Goal: Task Accomplishment & Management: Use online tool/utility

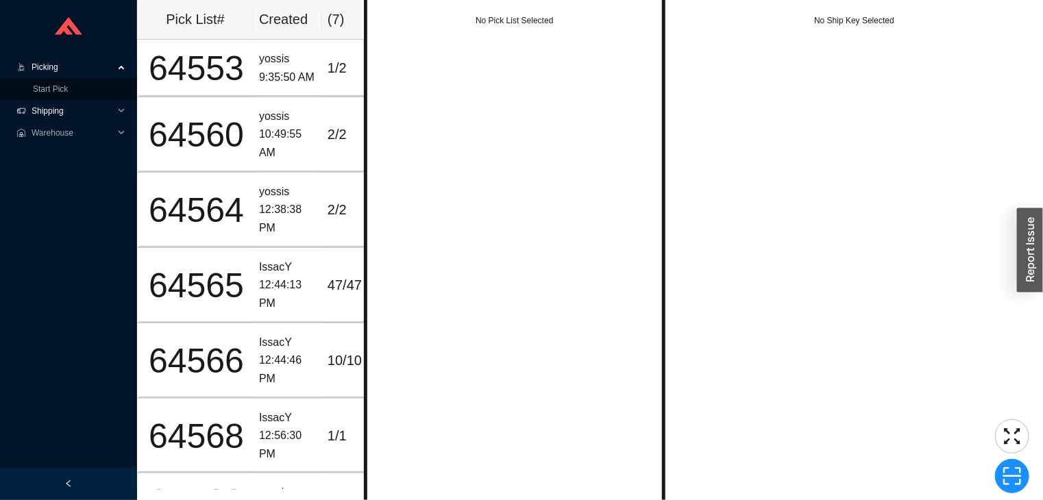
click at [88, 100] on span "Shipping" at bounding box center [73, 111] width 82 height 22
click at [68, 84] on link "Start Pick" at bounding box center [50, 89] width 35 height 10
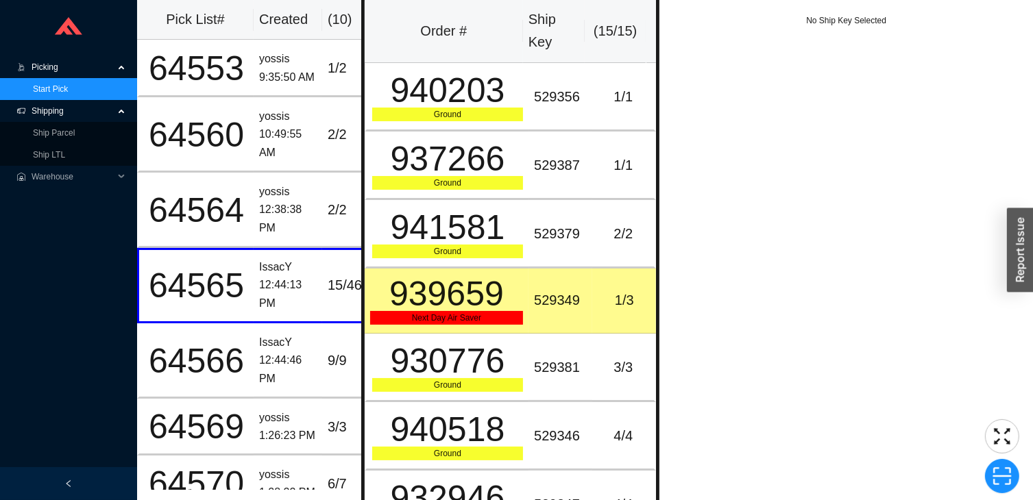
click at [684, 317] on div "No Ship Key Selected" at bounding box center [845, 256] width 373 height 513
click at [684, 316] on div "No Ship Key Selected" at bounding box center [845, 256] width 373 height 513
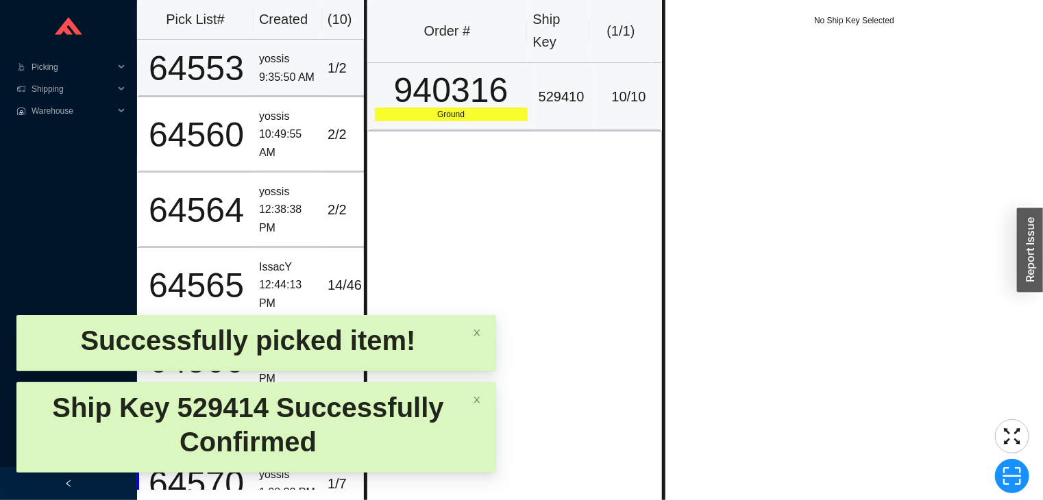
click at [249, 52] on td "64553" at bounding box center [195, 68] width 116 height 57
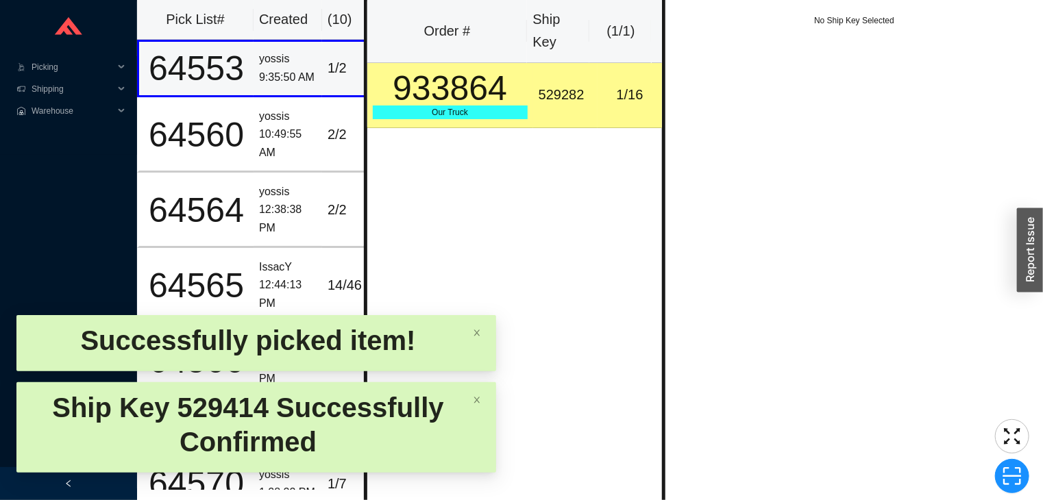
click at [480, 96] on div "933864" at bounding box center [450, 88] width 155 height 34
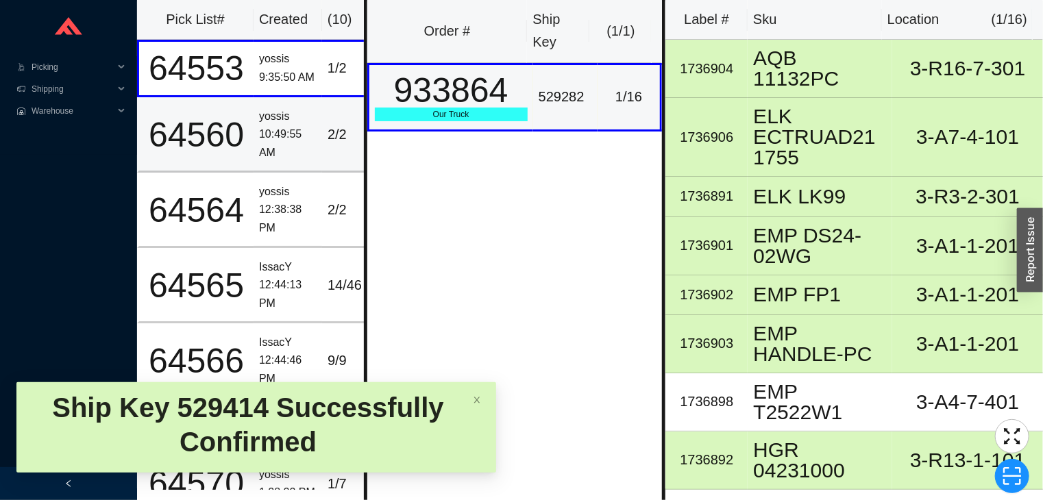
click at [261, 116] on div "yossis" at bounding box center [288, 117] width 58 height 18
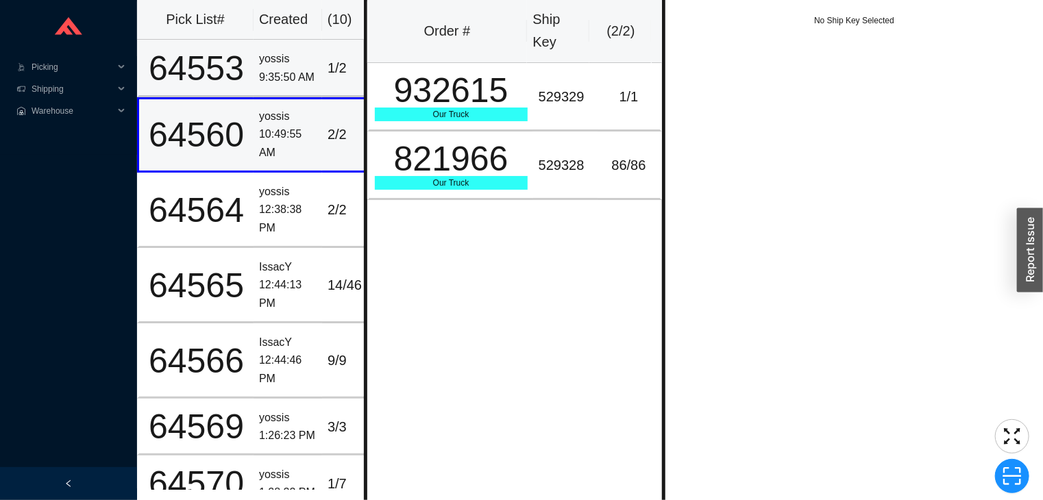
click at [263, 72] on div "9:35:50 AM" at bounding box center [288, 78] width 58 height 18
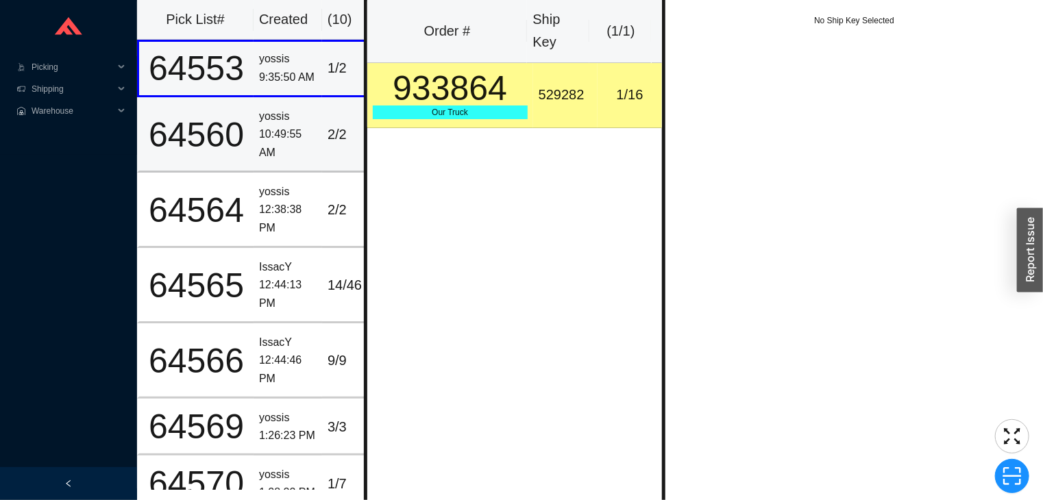
click at [274, 129] on div "10:49:55 AM" at bounding box center [288, 143] width 58 height 36
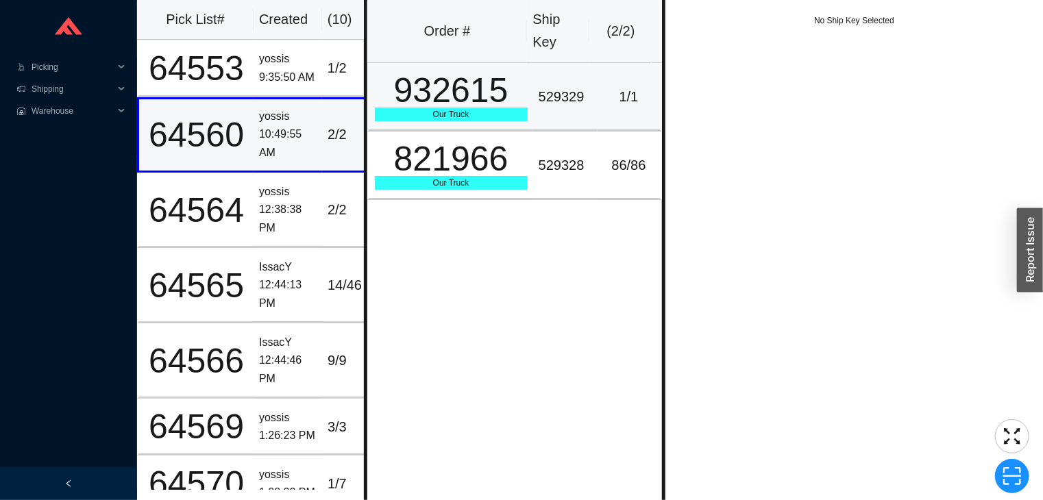
click at [481, 95] on div "932615" at bounding box center [451, 90] width 153 height 34
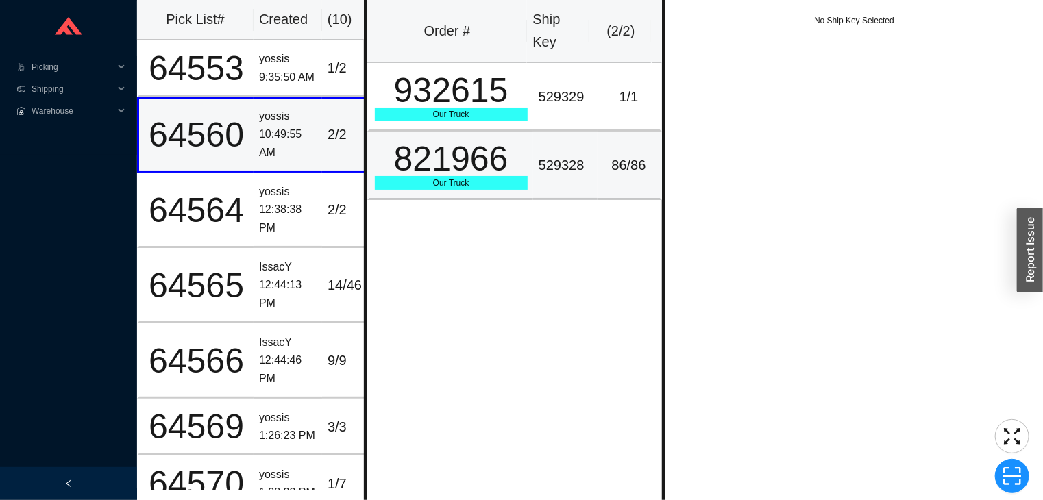
click at [502, 150] on div "821966" at bounding box center [451, 159] width 153 height 34
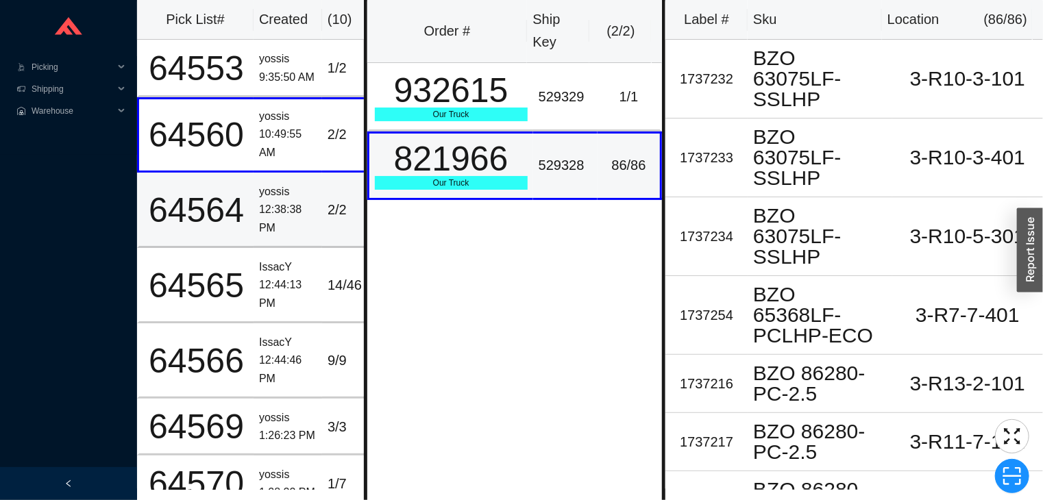
click at [250, 192] on td "64564" at bounding box center [195, 210] width 116 height 75
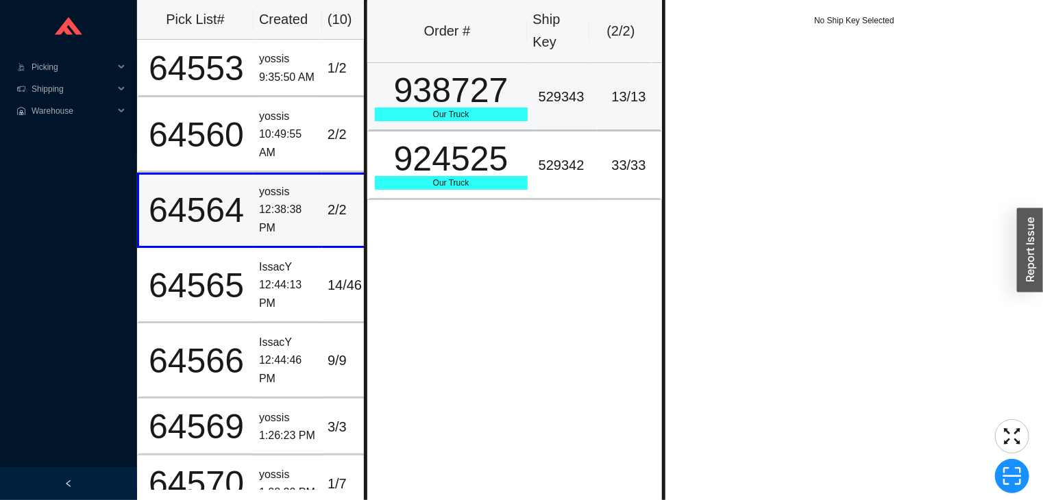
click at [464, 101] on div "938727" at bounding box center [451, 90] width 153 height 34
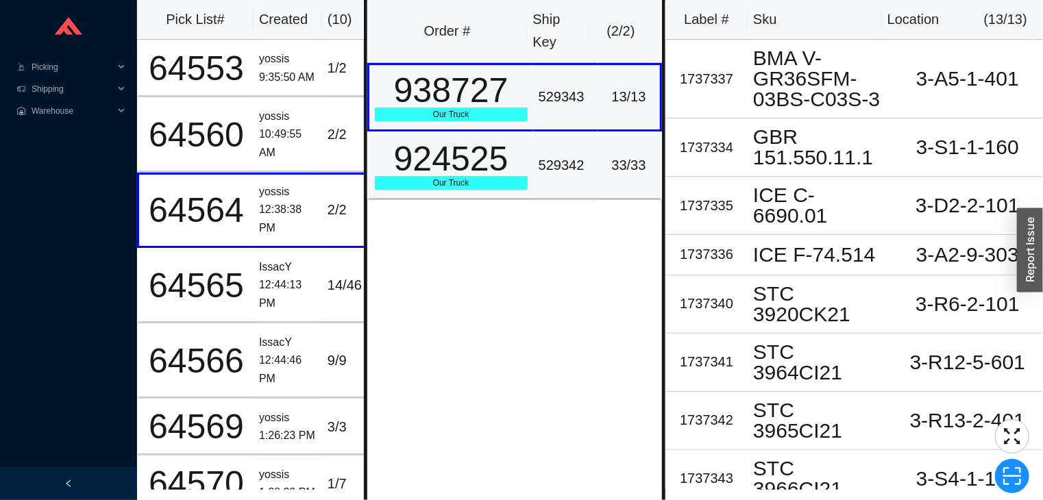
click at [468, 186] on div "Our Truck" at bounding box center [451, 183] width 153 height 14
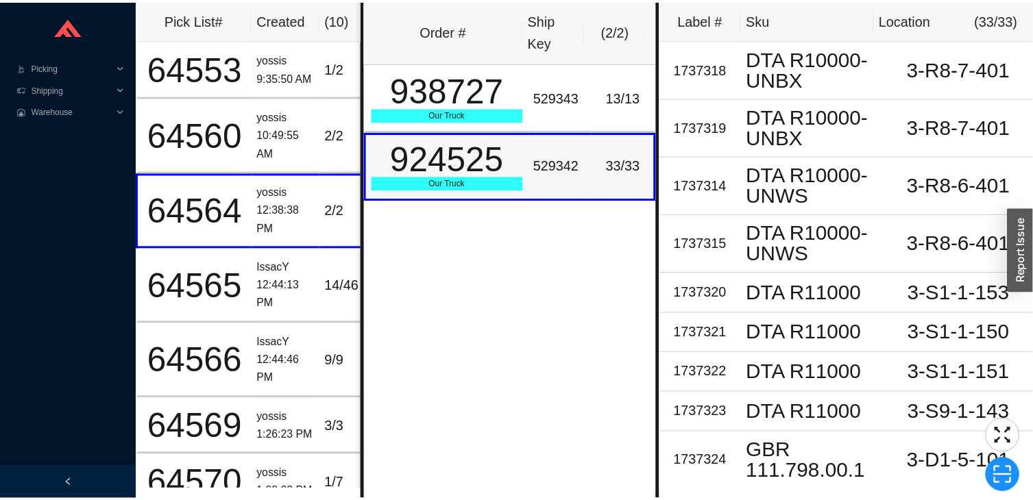
scroll to position [77, 0]
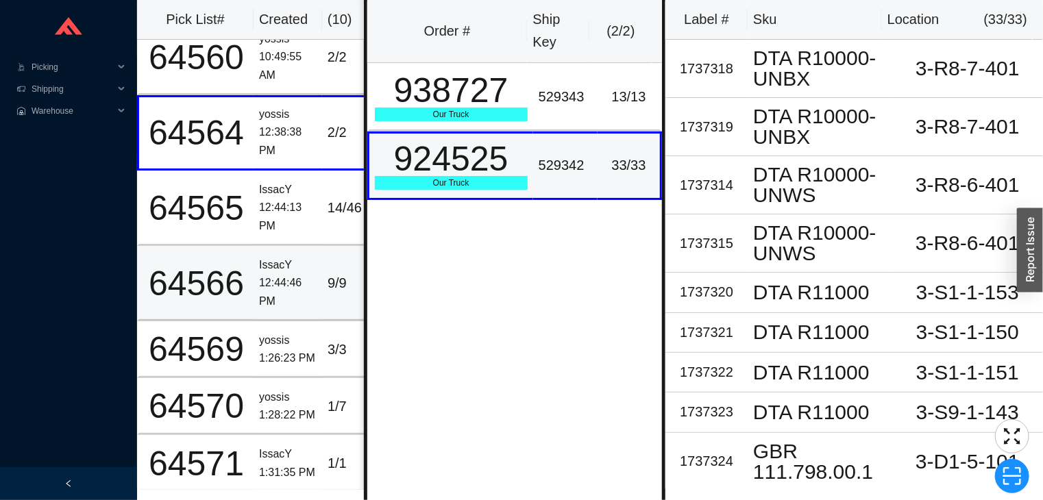
click at [252, 246] on td "64566" at bounding box center [195, 283] width 116 height 75
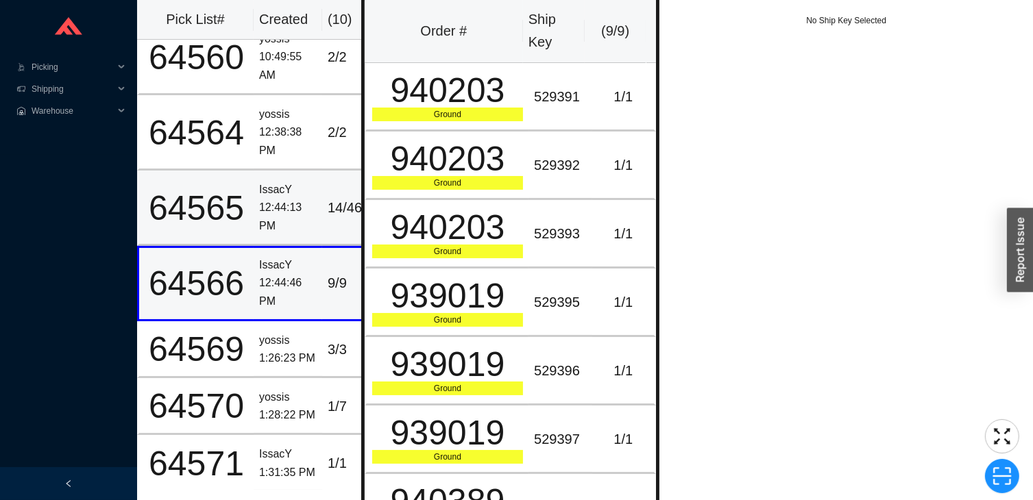
click at [297, 201] on div "12:44:13 PM" at bounding box center [288, 217] width 58 height 36
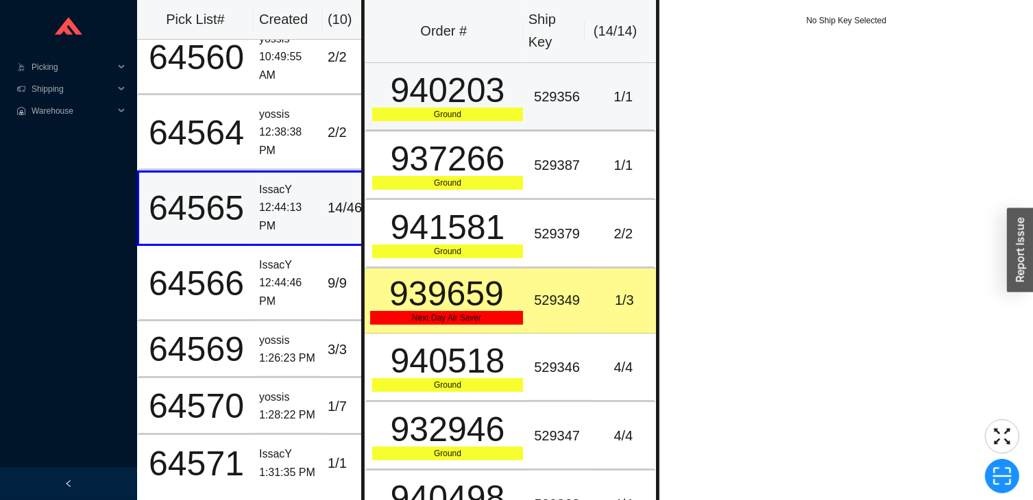
click at [473, 93] on div "940203" at bounding box center [447, 90] width 151 height 34
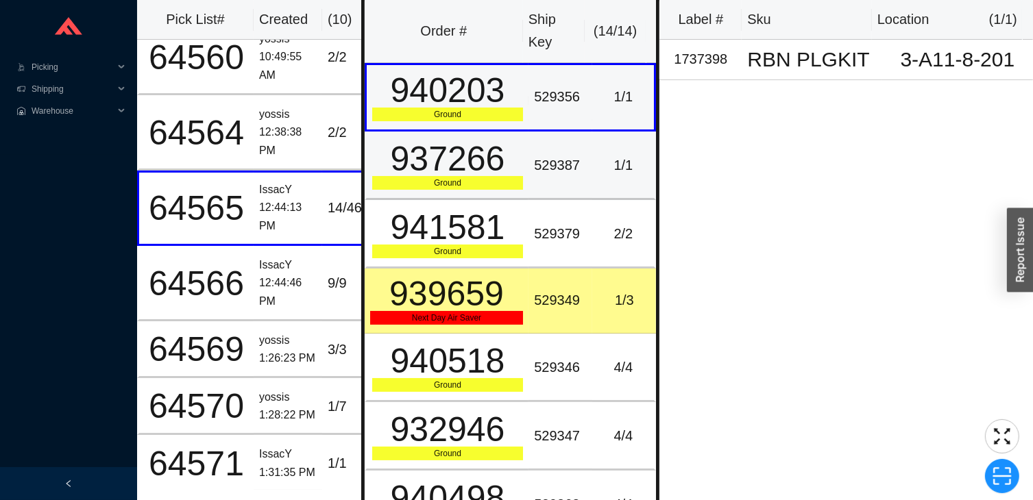
click at [465, 162] on div "937266" at bounding box center [447, 159] width 151 height 34
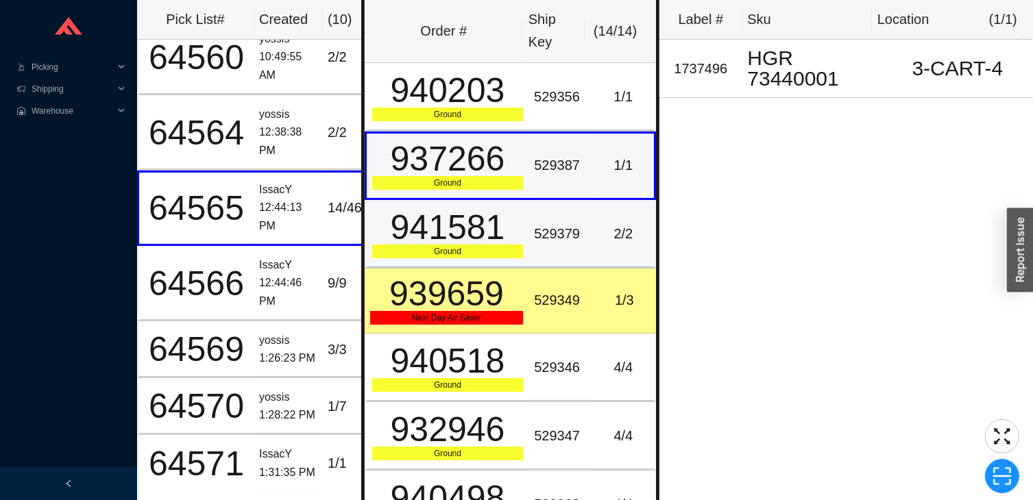
click at [470, 213] on div "941581" at bounding box center [447, 227] width 151 height 34
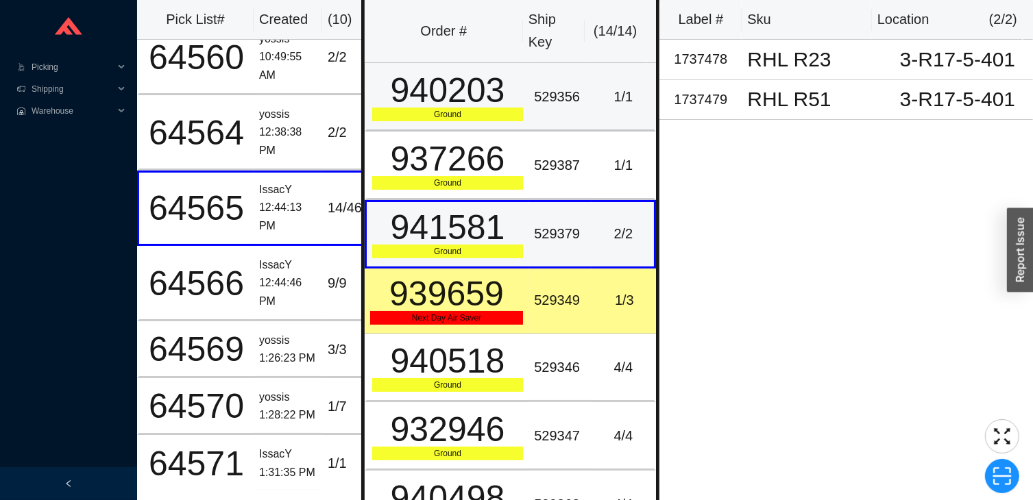
click at [507, 97] on div "940203" at bounding box center [447, 90] width 151 height 34
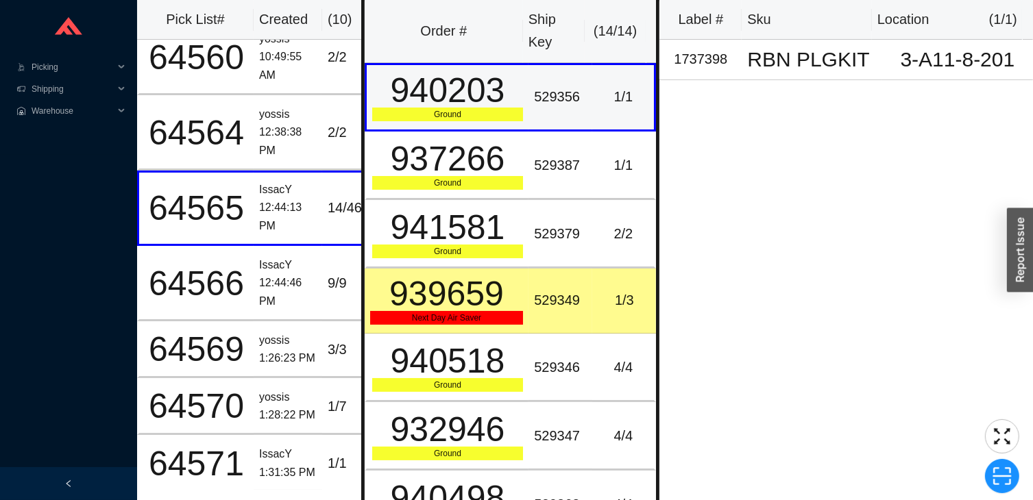
click at [539, 154] on div "529387" at bounding box center [560, 165] width 53 height 23
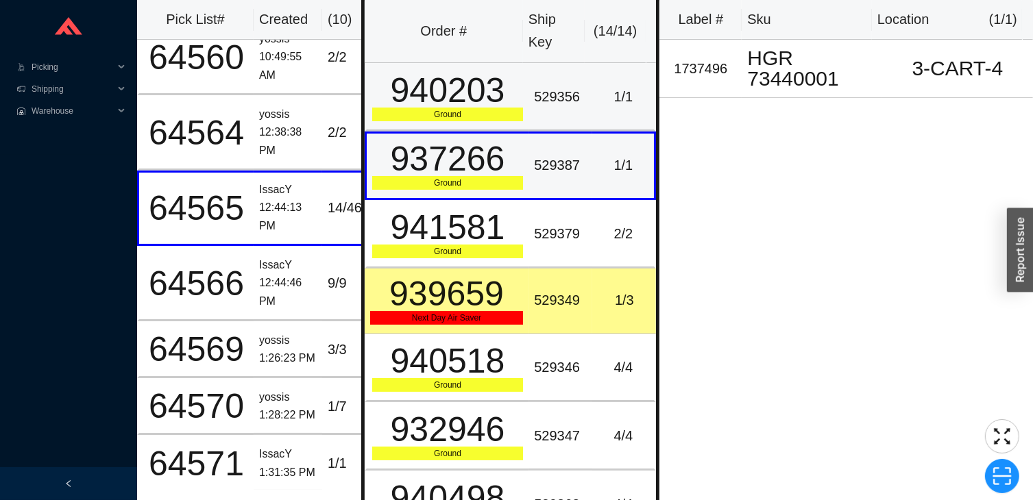
click at [499, 116] on div "Ground" at bounding box center [447, 115] width 151 height 14
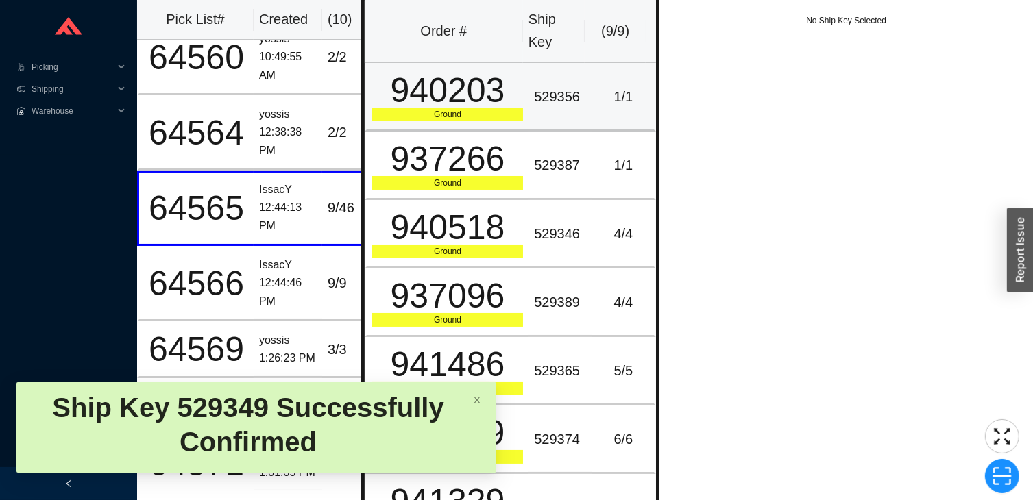
click at [528, 116] on td "529356" at bounding box center [560, 97] width 64 height 69
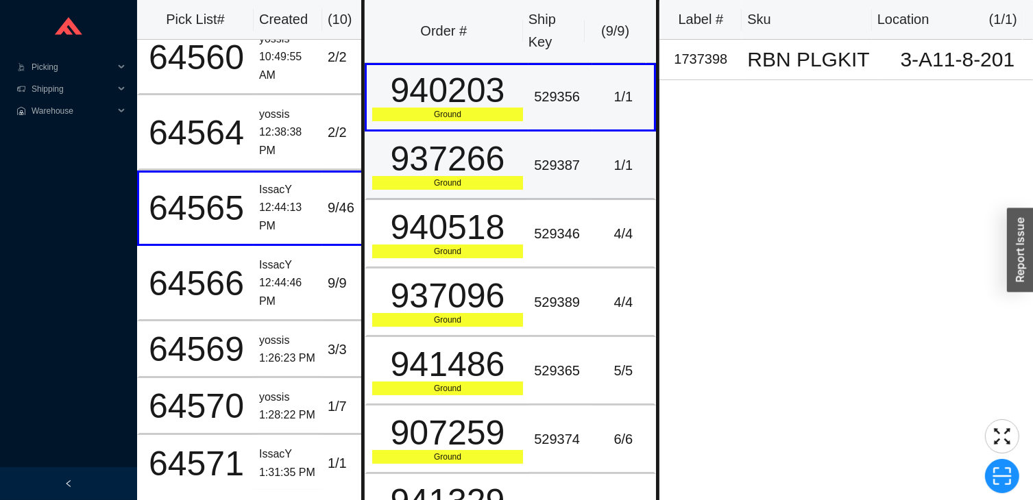
click at [553, 162] on div "529387" at bounding box center [560, 165] width 53 height 23
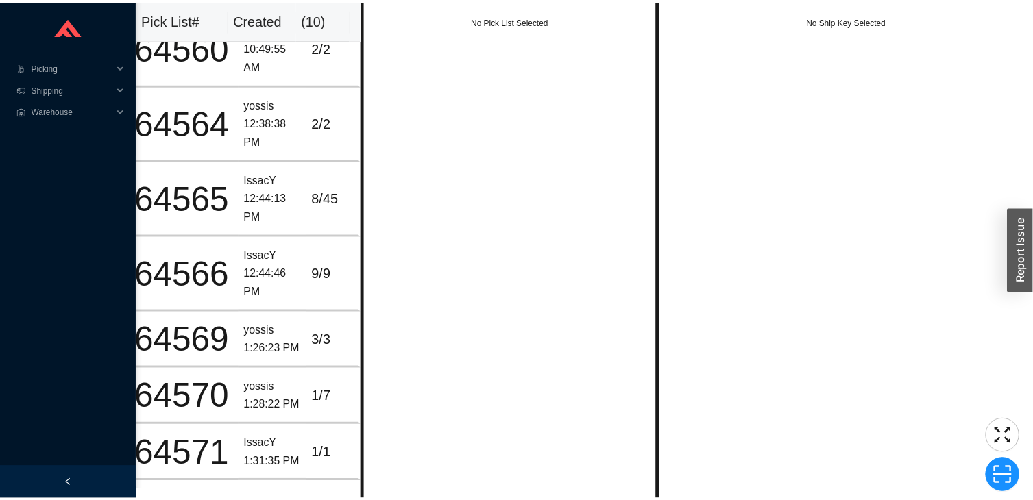
scroll to position [0, 24]
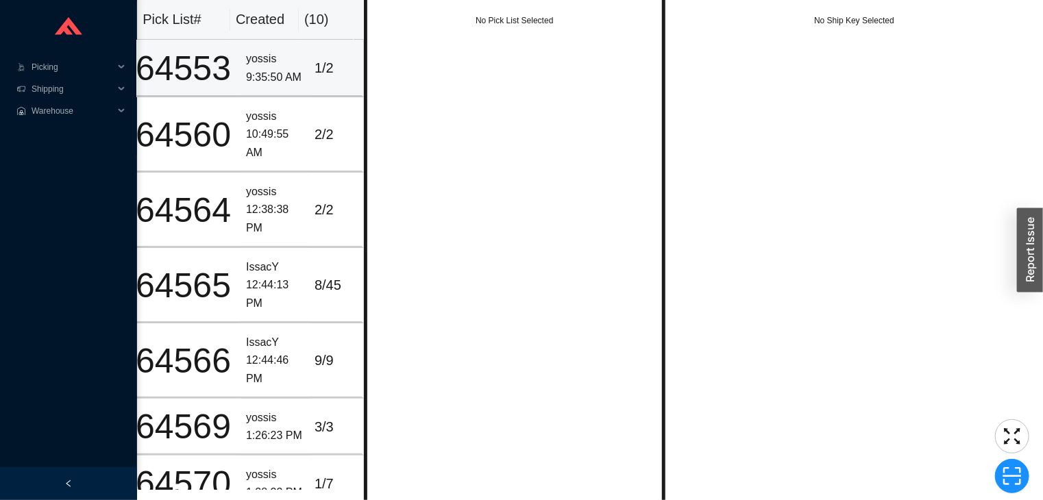
click at [246, 85] on div "9:35:50 AM" at bounding box center [275, 78] width 58 height 18
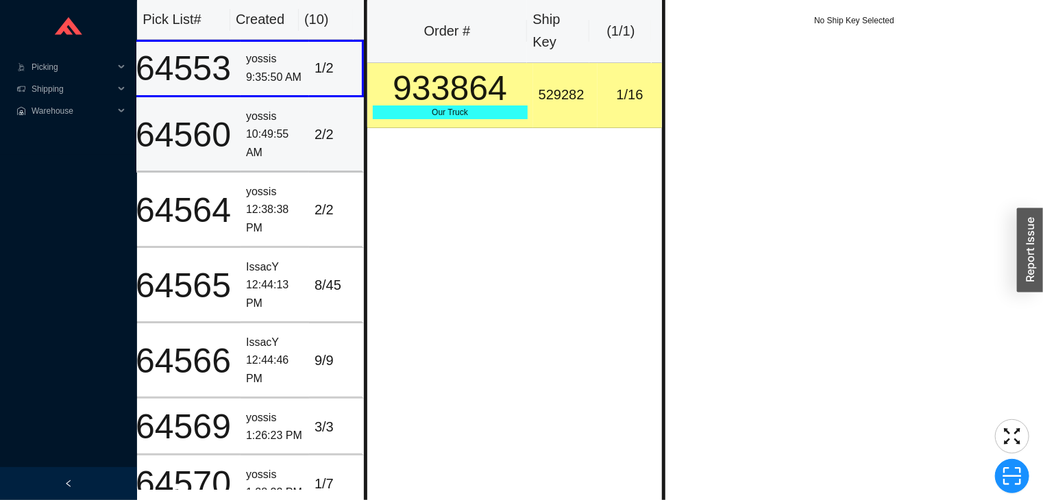
click at [247, 150] on div "10:49:55 AM" at bounding box center [275, 143] width 58 height 36
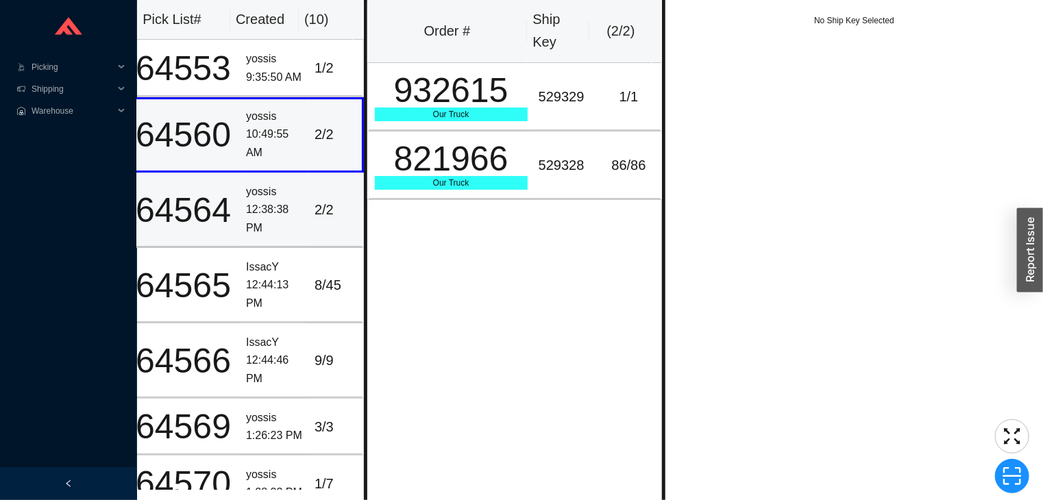
click at [255, 201] on div "12:38:38 PM" at bounding box center [275, 219] width 58 height 36
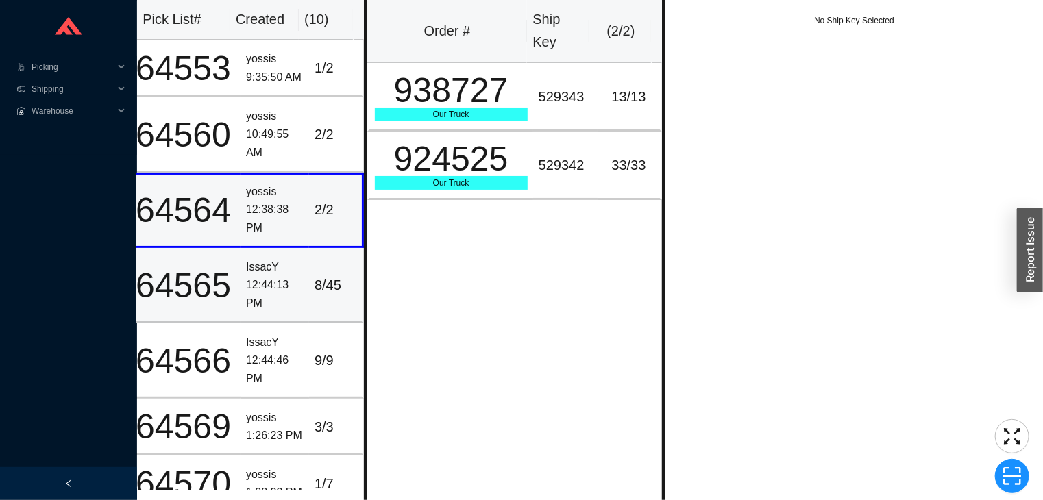
click at [266, 276] on div "12:44:13 PM" at bounding box center [275, 294] width 58 height 36
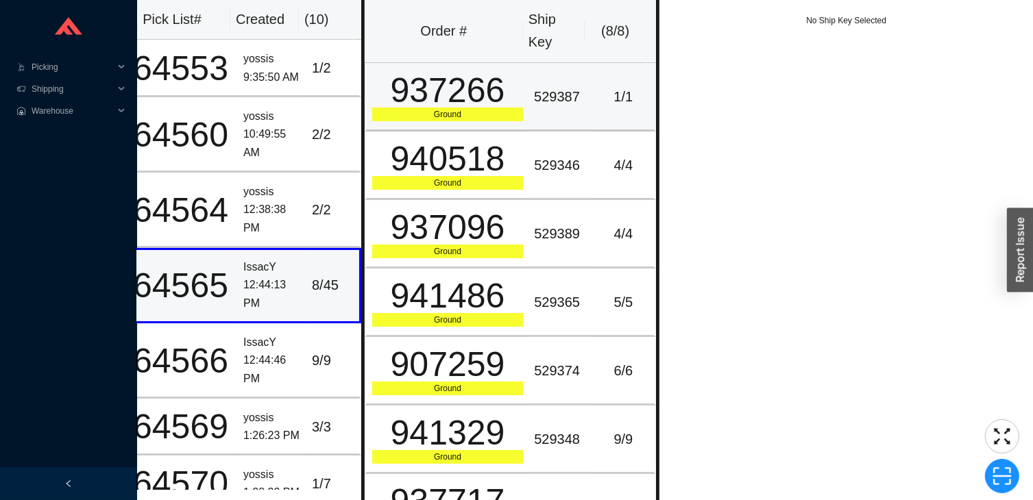
click at [469, 101] on div "937266" at bounding box center [447, 90] width 151 height 34
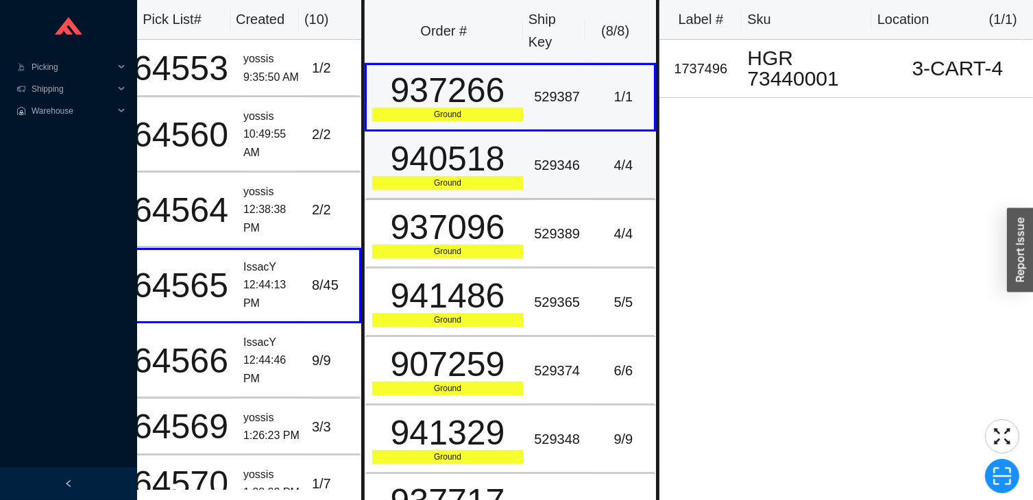
click at [463, 181] on div "Ground" at bounding box center [447, 183] width 151 height 14
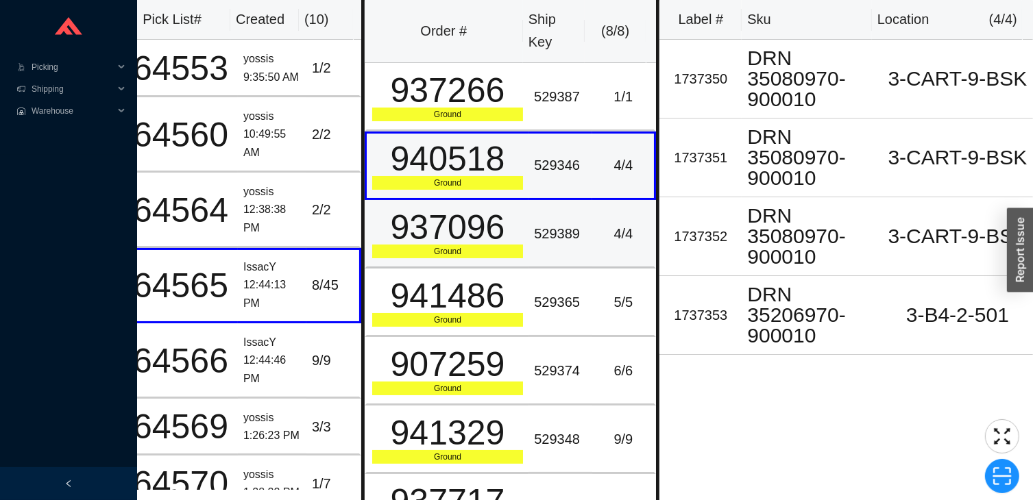
click at [466, 241] on div "937096" at bounding box center [447, 227] width 151 height 34
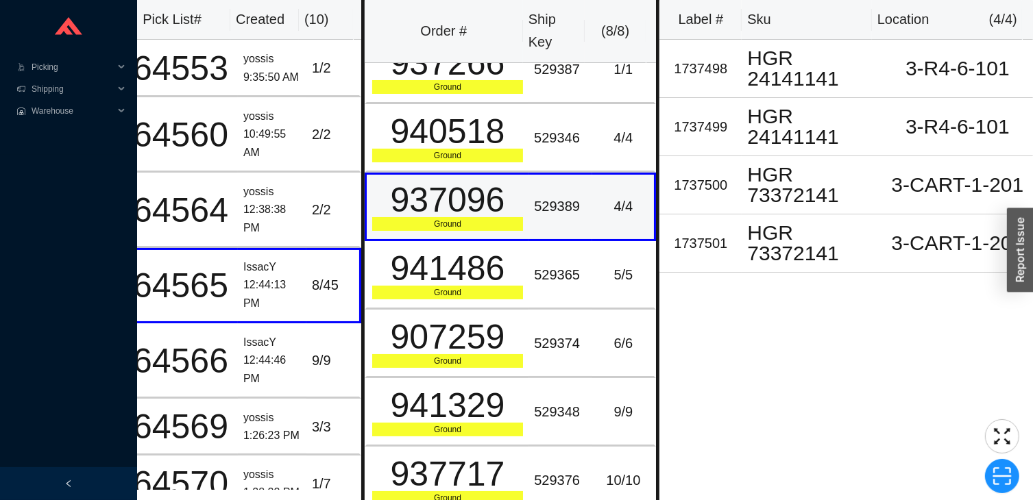
scroll to position [34, 0]
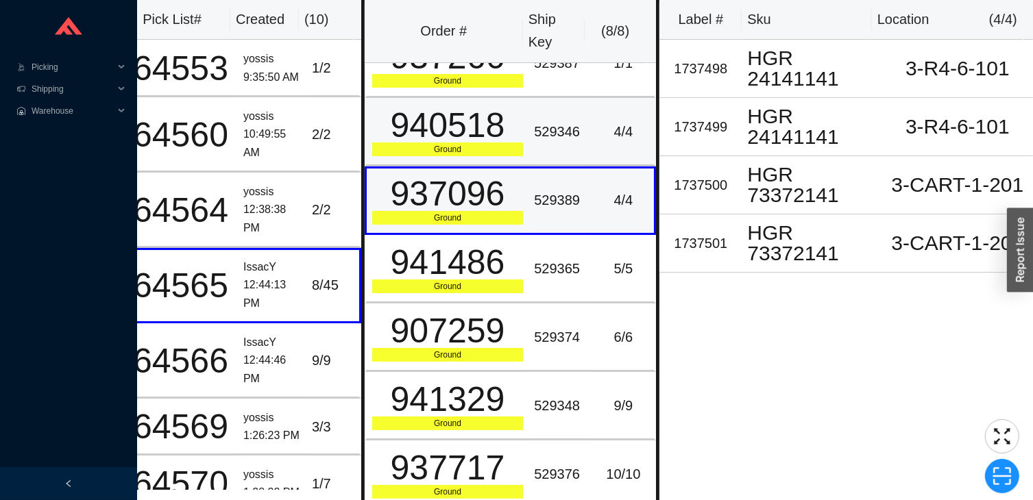
click at [495, 150] on div "Ground" at bounding box center [447, 150] width 151 height 14
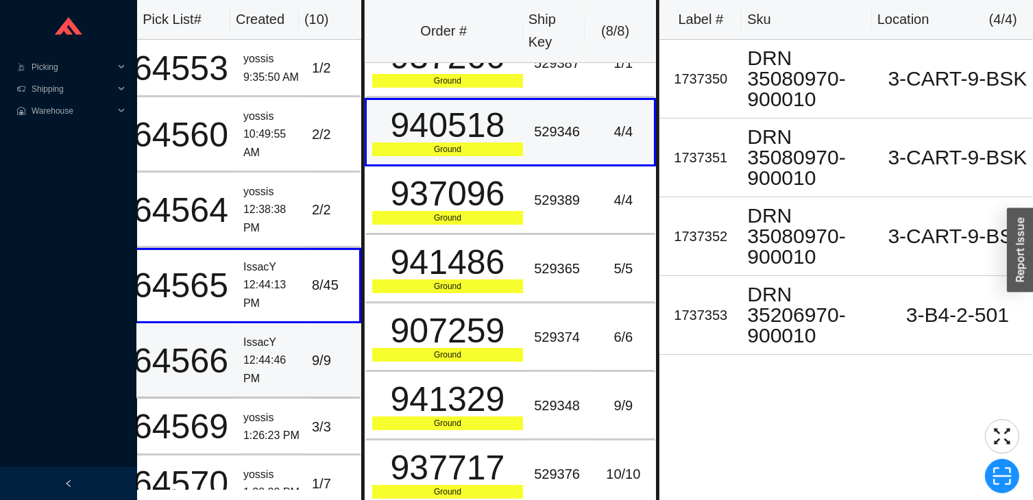
click at [282, 359] on div "12:44:46 PM" at bounding box center [272, 369] width 58 height 36
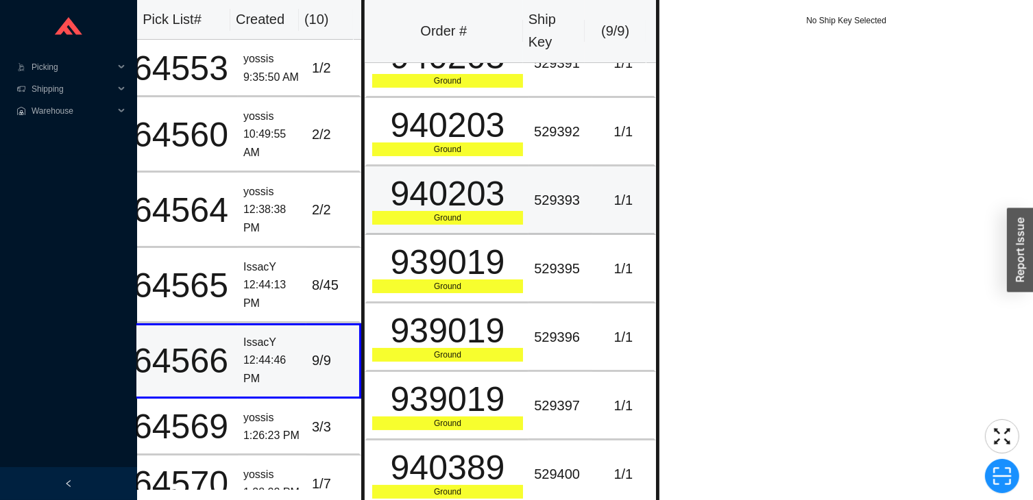
click at [534, 166] on td "529393" at bounding box center [560, 200] width 64 height 69
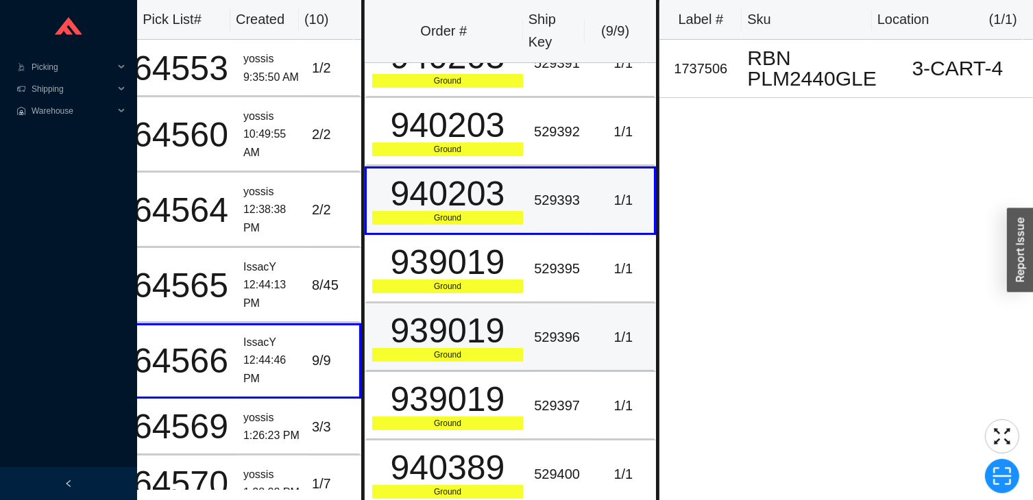
click at [538, 352] on td "529396" at bounding box center [560, 338] width 64 height 69
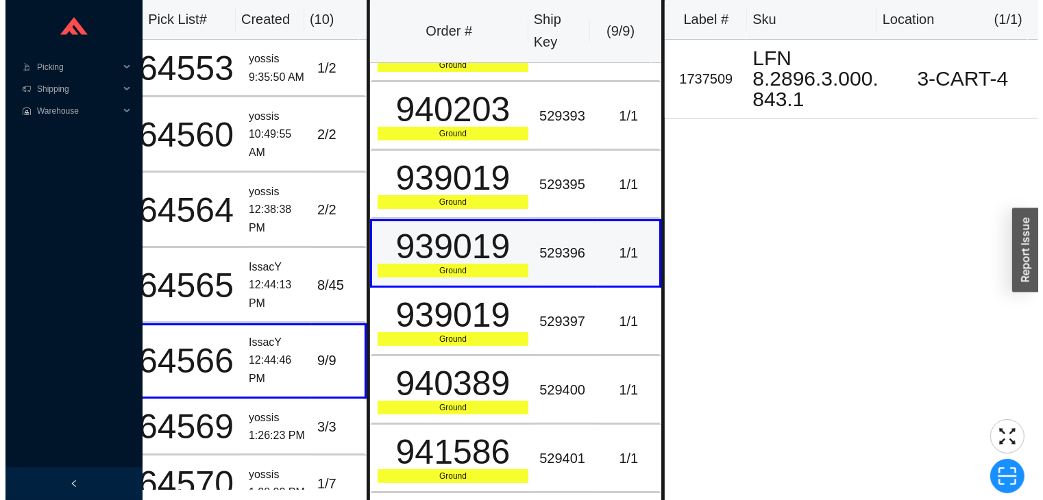
scroll to position [159, 0]
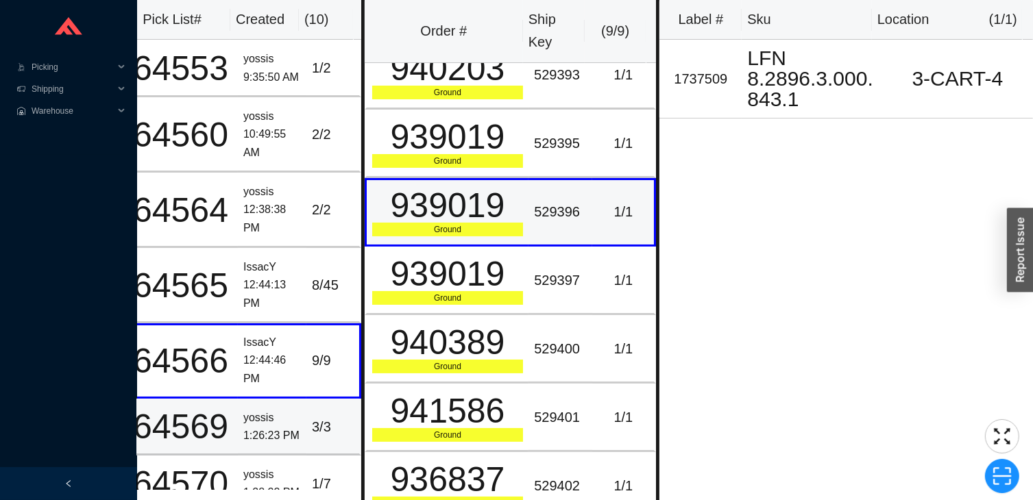
click at [263, 435] on div "1:26:23 PM" at bounding box center [272, 436] width 58 height 18
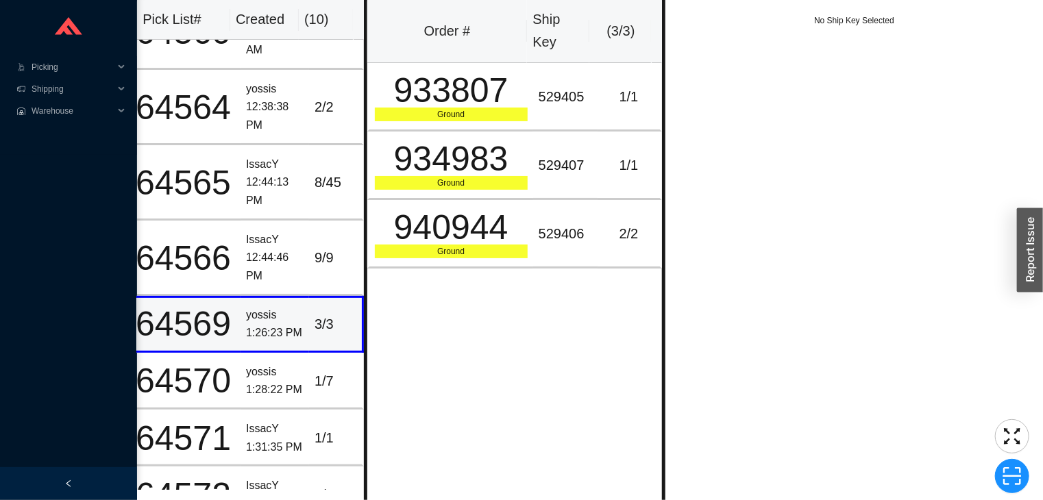
scroll to position [125, 24]
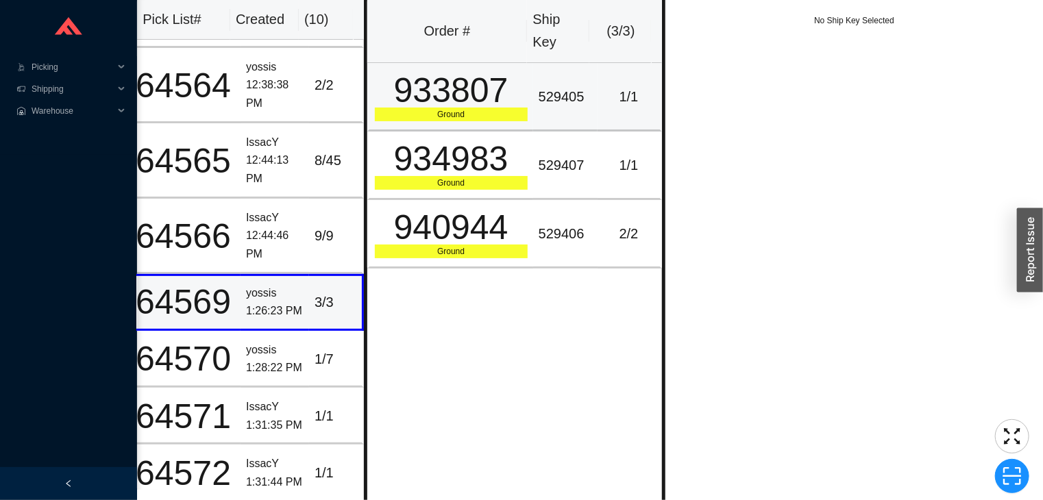
click at [495, 103] on div "933807" at bounding box center [451, 90] width 153 height 34
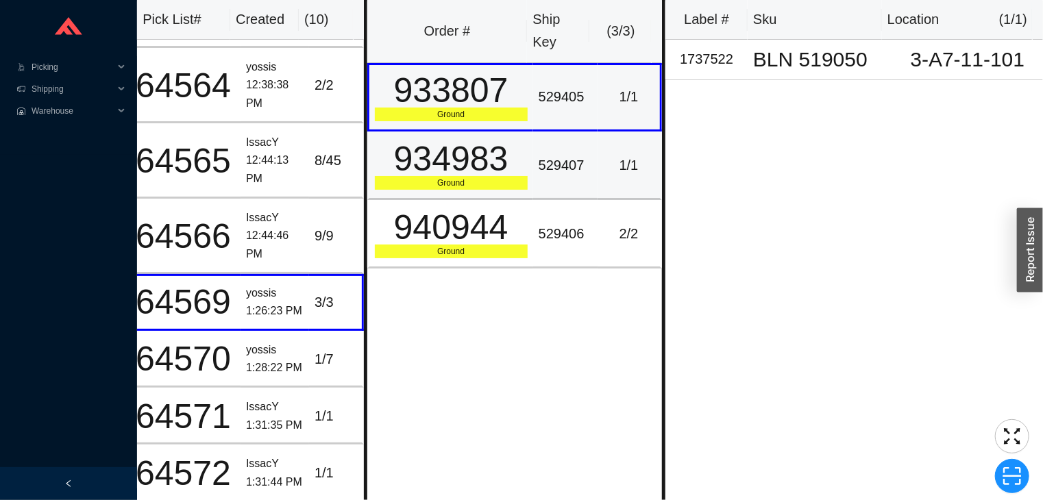
click at [512, 158] on div "934983" at bounding box center [451, 159] width 153 height 34
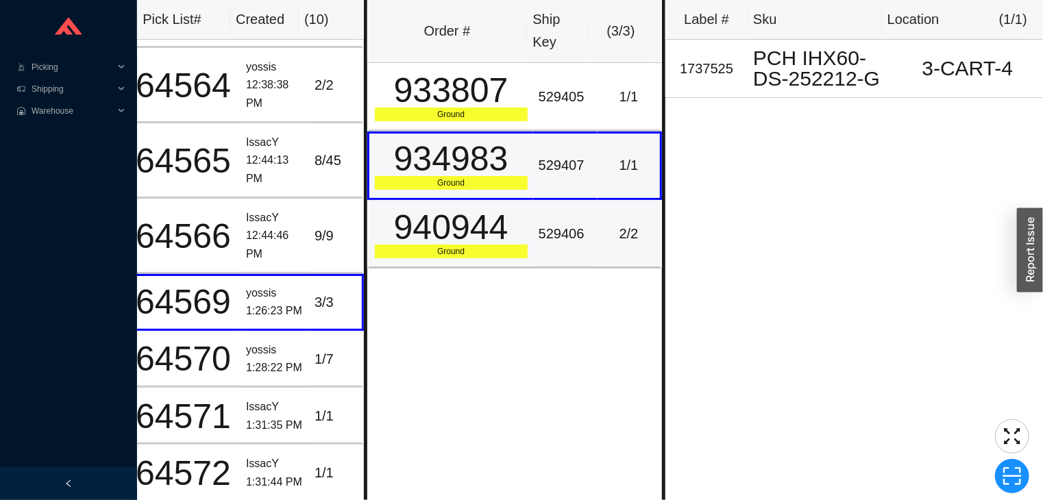
click at [510, 222] on div "940944" at bounding box center [451, 227] width 153 height 34
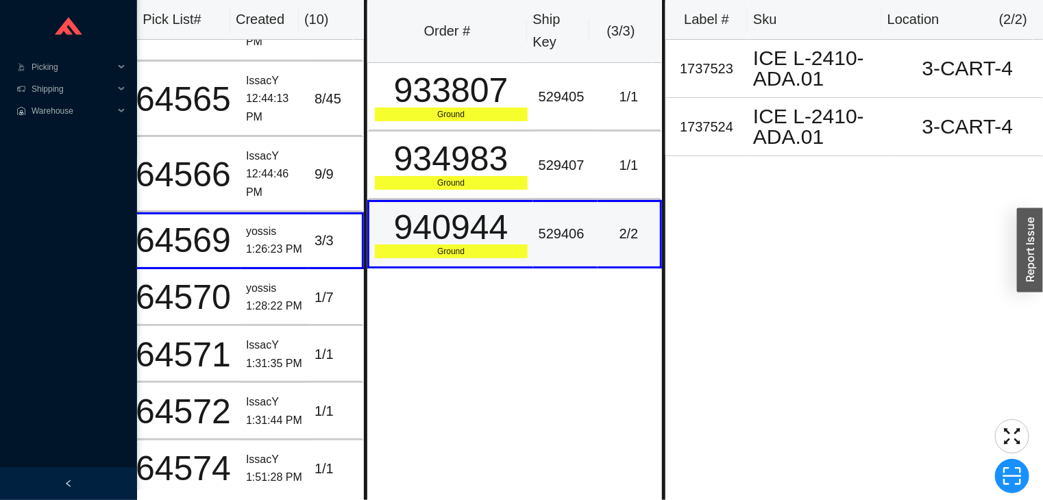
scroll to position [195, 24]
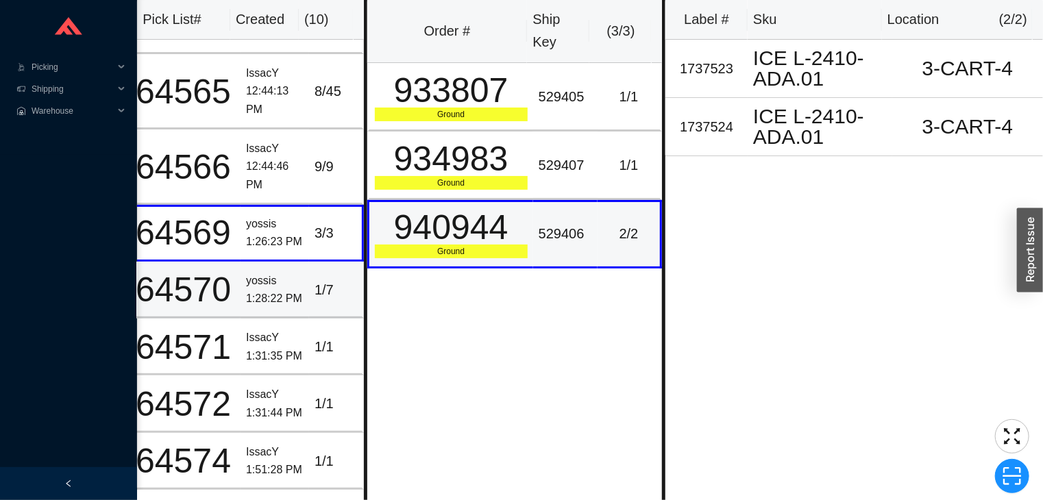
click at [272, 290] on div "1:28:22 PM" at bounding box center [275, 299] width 58 height 18
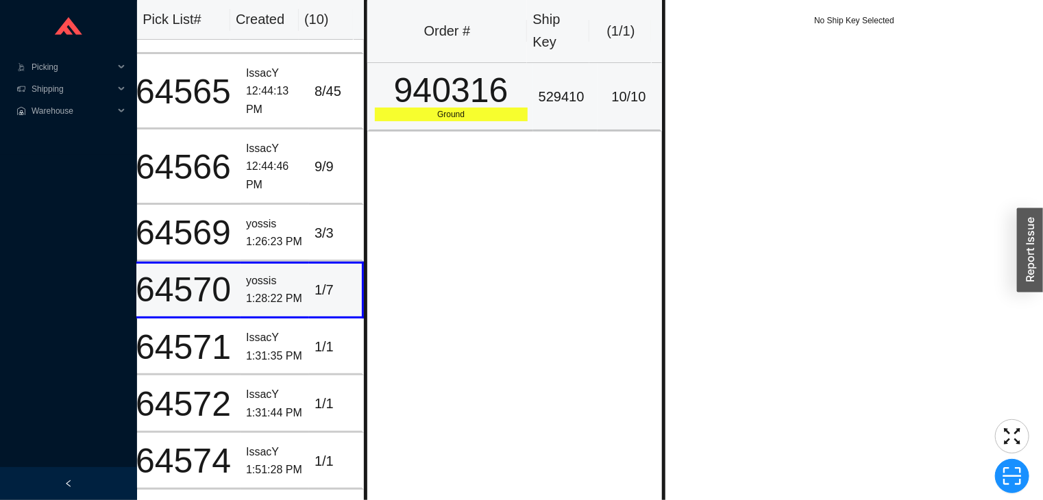
click at [494, 107] on div "940316" at bounding box center [451, 90] width 153 height 34
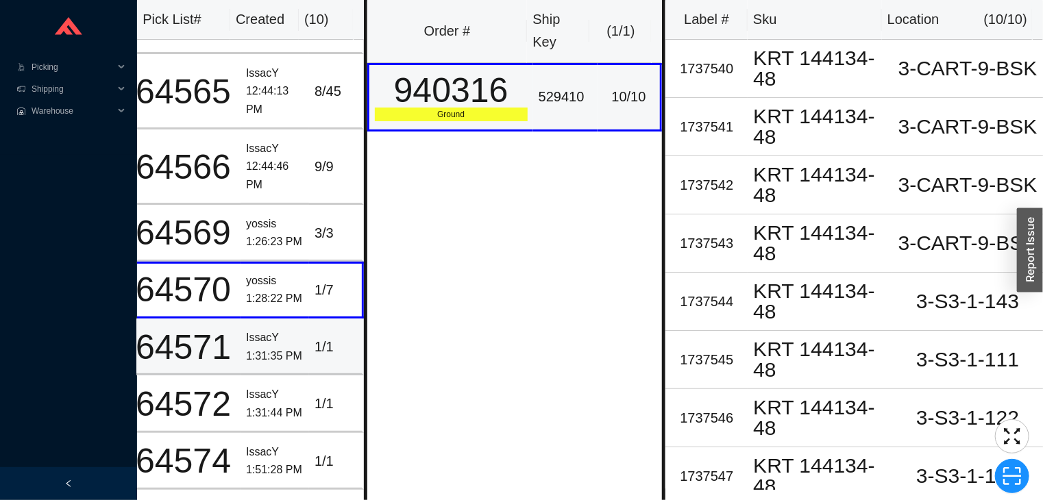
click at [256, 319] on td "IssacY 1:31:35 PM" at bounding box center [274, 347] width 69 height 57
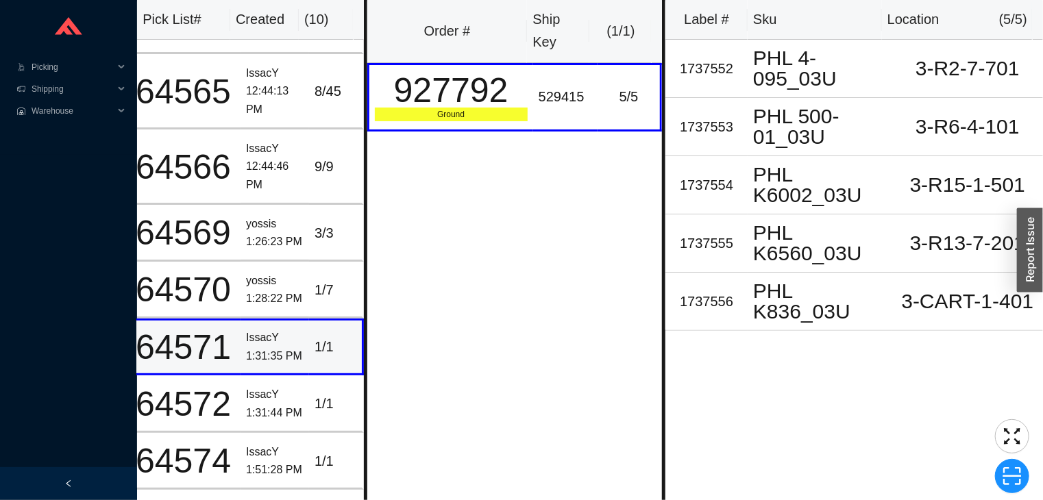
click at [280, 375] on td "IssacY 1:31:44 PM" at bounding box center [274, 403] width 69 height 57
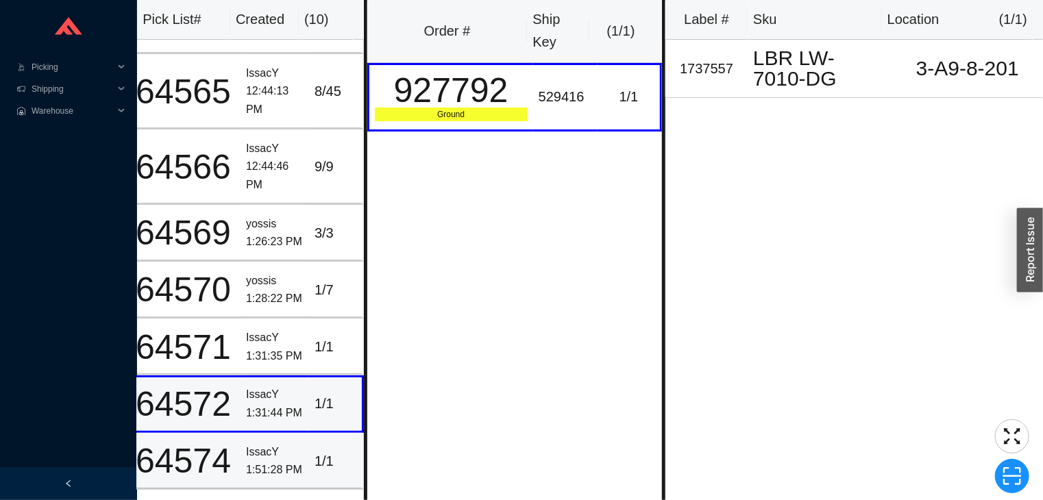
click at [248, 433] on td "IssacY 1:51:28 PM" at bounding box center [274, 461] width 69 height 57
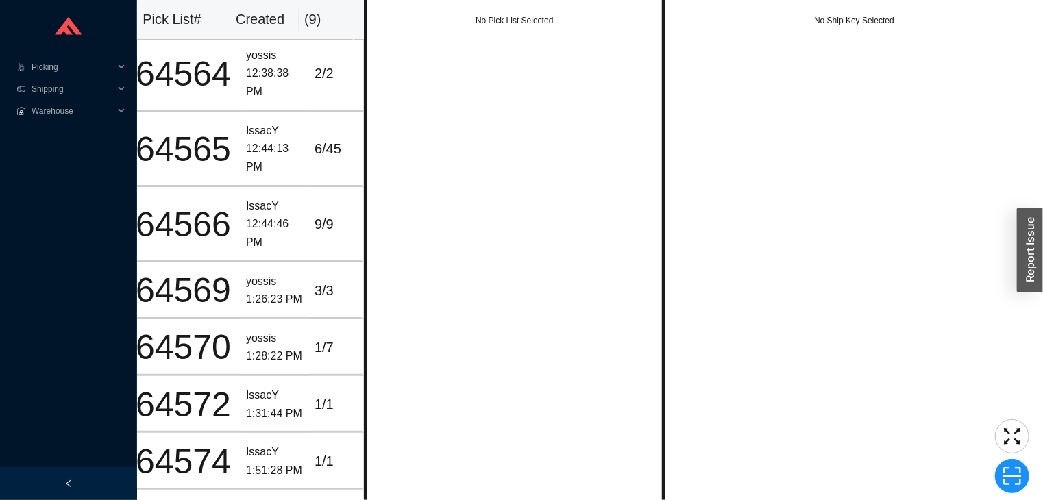
scroll to position [83, 24]
